Goal: Check status: Check status

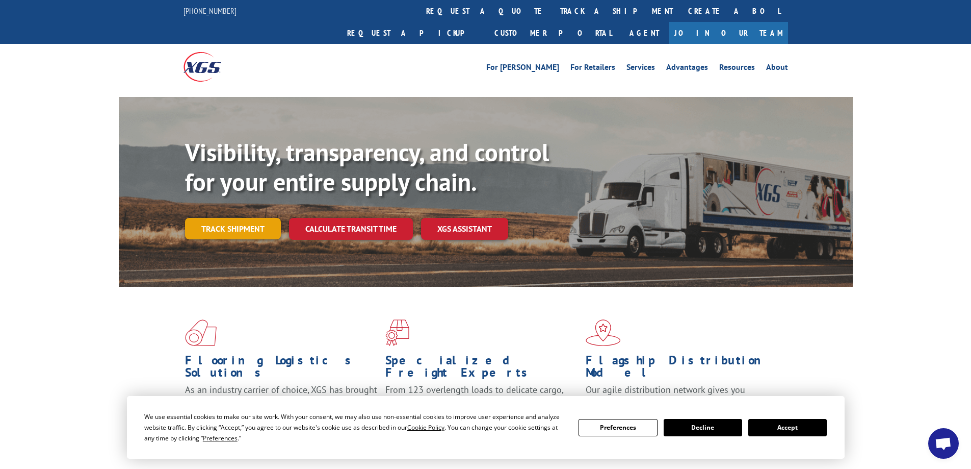
click at [243, 218] on link "Track shipment" at bounding box center [233, 228] width 96 height 21
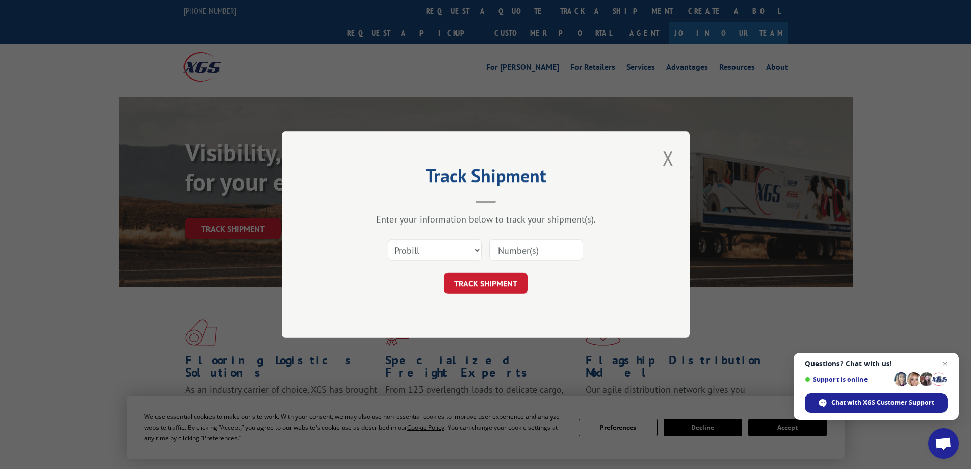
click at [546, 254] on input at bounding box center [536, 249] width 94 height 21
type input "5955799"
click at [487, 288] on button "TRACK SHIPMENT" at bounding box center [486, 282] width 84 height 21
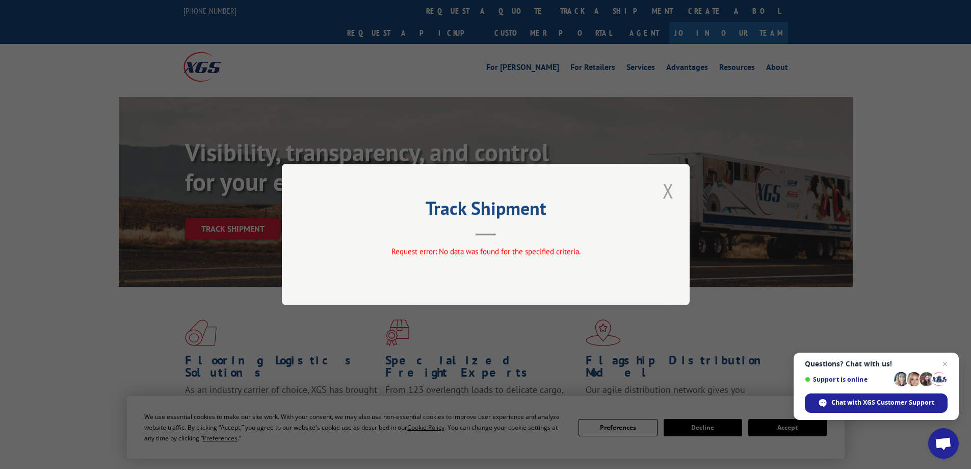
click at [662, 192] on button "Close modal" at bounding box center [668, 190] width 17 height 28
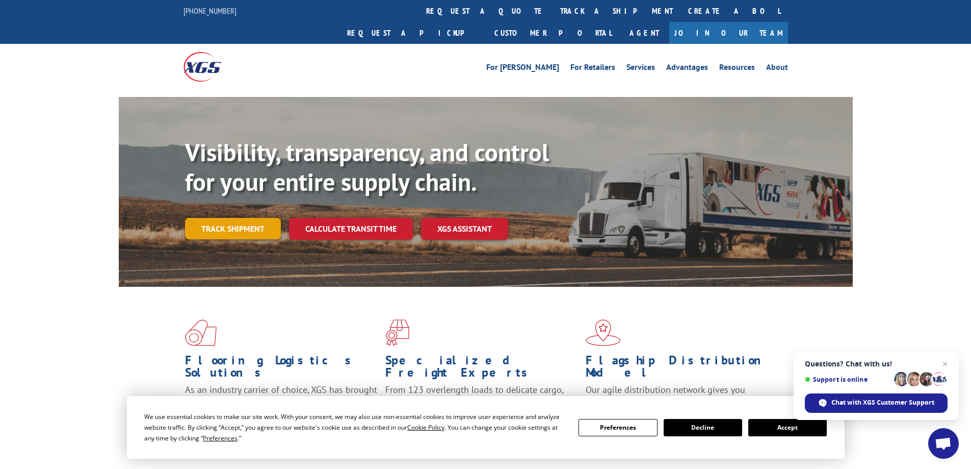
click at [230, 218] on link "Track shipment" at bounding box center [233, 228] width 96 height 21
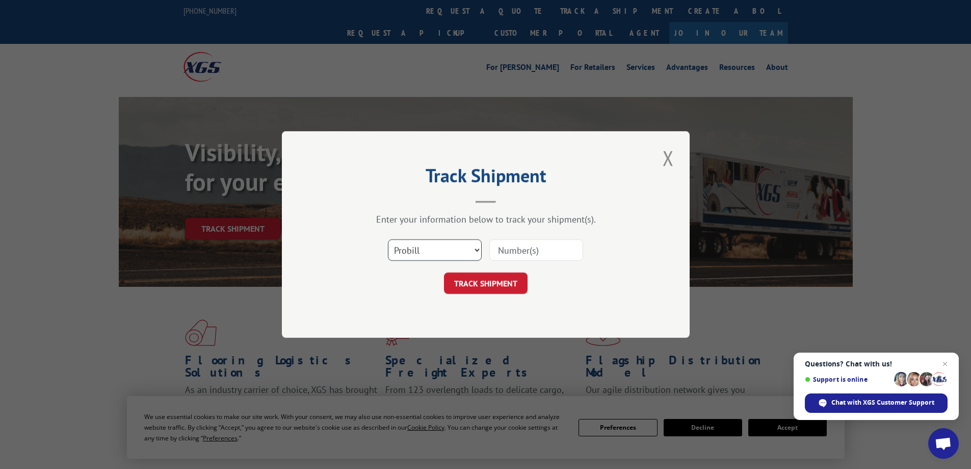
click at [475, 250] on select "Select category... Probill BOL PO" at bounding box center [435, 249] width 94 height 21
select select "bol"
click at [388, 239] on select "Select category... Probill BOL PO" at bounding box center [435, 249] width 94 height 21
click at [522, 250] on input at bounding box center [536, 249] width 94 height 21
type input "5955799"
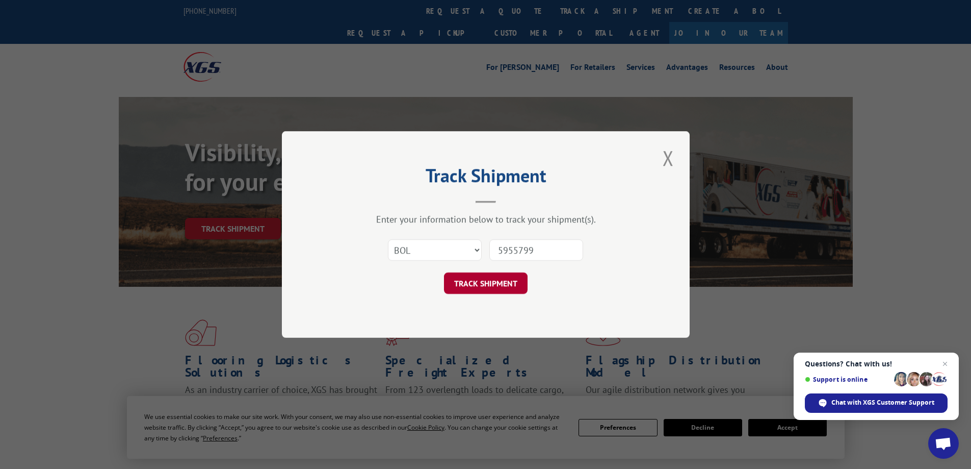
click at [482, 278] on button "TRACK SHIPMENT" at bounding box center [486, 282] width 84 height 21
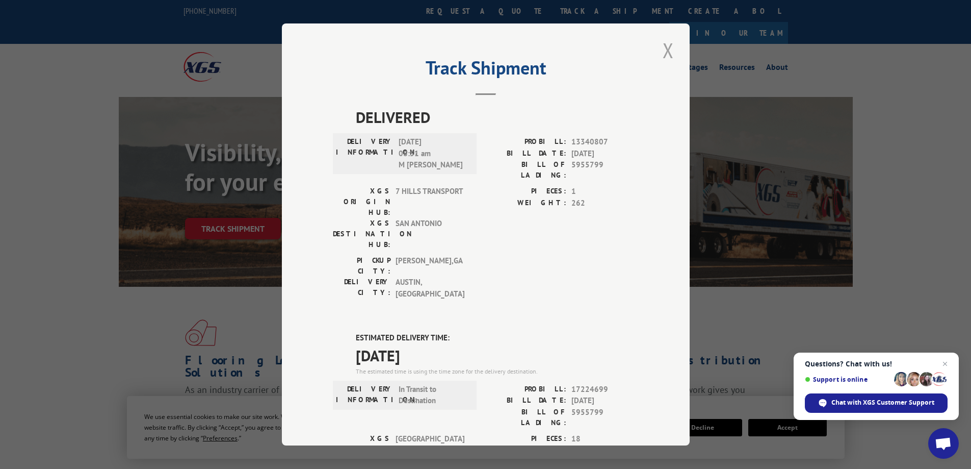
click at [670, 50] on button "Close modal" at bounding box center [668, 50] width 17 height 28
